Goal: Check status: Check status

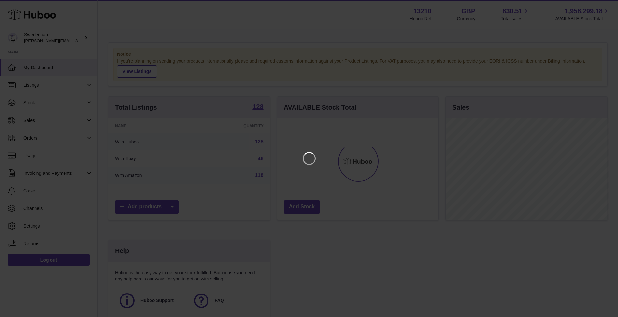
scroll to position [102, 163]
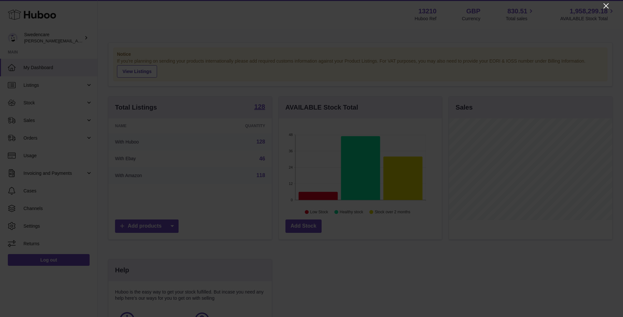
click at [603, 7] on icon "Close" at bounding box center [606, 6] width 8 height 8
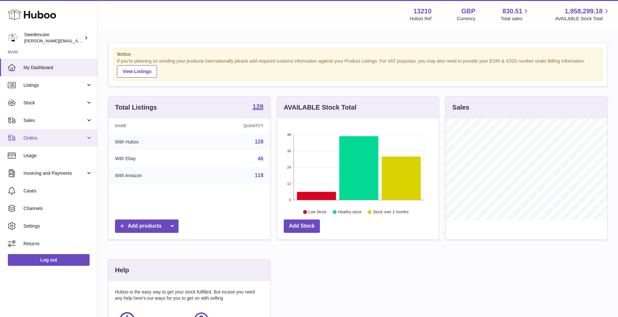
click at [56, 130] on link "Orders" at bounding box center [48, 138] width 97 height 18
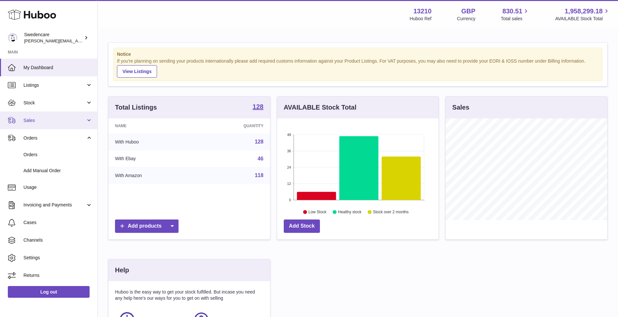
click at [55, 126] on link "Sales" at bounding box center [48, 120] width 97 height 18
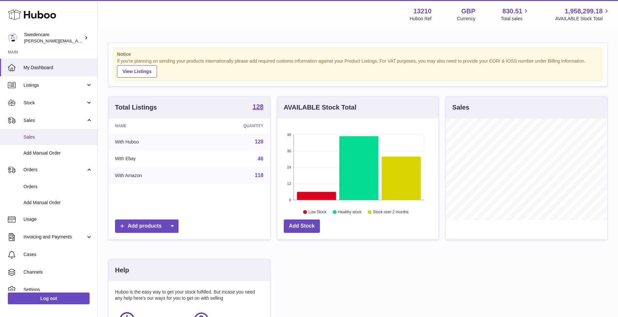
click at [55, 134] on span "Sales" at bounding box center [57, 137] width 69 height 6
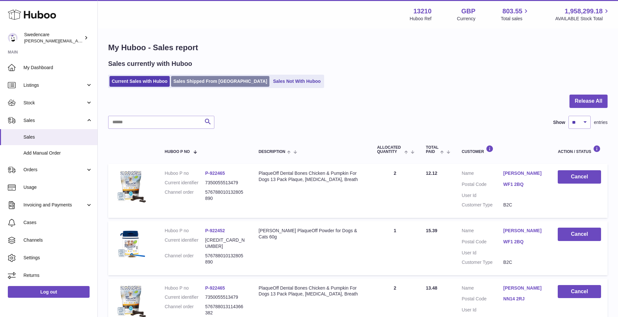
click at [230, 77] on link "Sales Shipped From Huboo" at bounding box center [220, 81] width 98 height 11
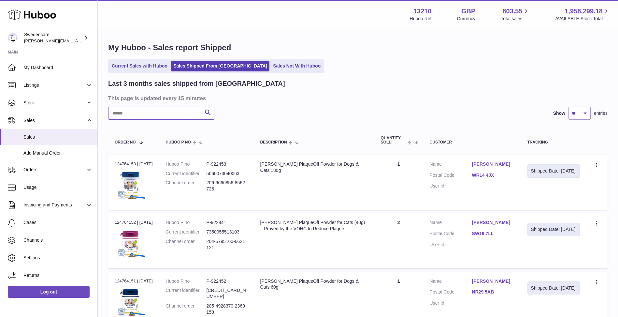
click at [178, 113] on input "text" at bounding box center [161, 113] width 106 height 13
paste input "**********"
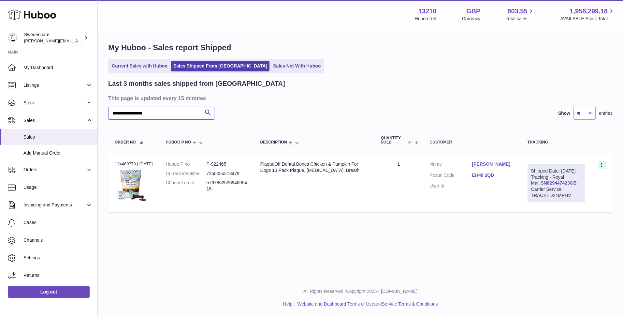
type input "**********"
click at [599, 164] on icon at bounding box center [601, 165] width 7 height 7
click at [580, 188] on li "Duplicate Order" at bounding box center [573, 193] width 65 height 14
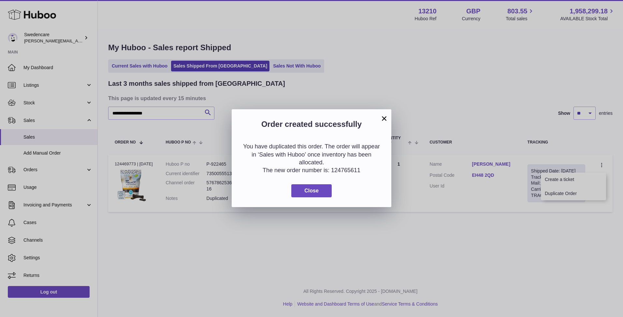
click at [386, 120] on button "×" at bounding box center [384, 118] width 8 height 8
